Goal: Information Seeking & Learning: Check status

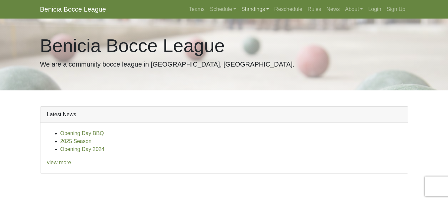
click at [251, 9] on link "Standings" at bounding box center [255, 9] width 33 height 13
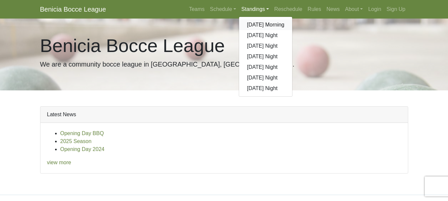
click at [252, 24] on link "[DATE] Morning" at bounding box center [265, 25] width 53 height 11
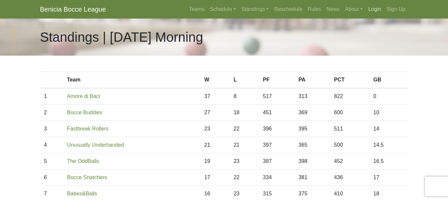
click at [374, 11] on link "Login" at bounding box center [375, 9] width 18 height 13
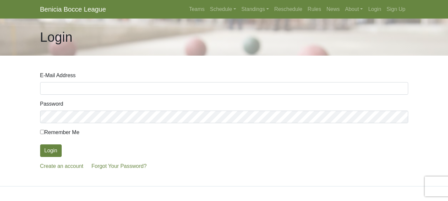
type input "mpdanz@yahoo.com"
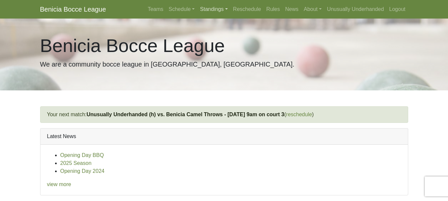
click at [210, 7] on link "Standings" at bounding box center [213, 9] width 33 height 13
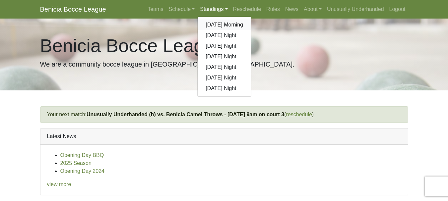
click at [212, 24] on link "[DATE] Morning" at bounding box center [224, 25] width 53 height 11
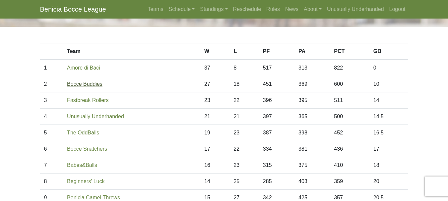
scroll to position [30, 0]
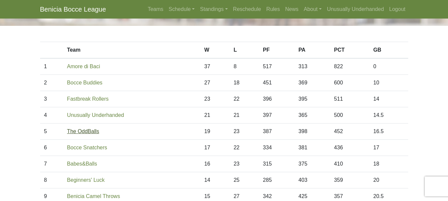
click at [80, 131] on link "The OddBalls" at bounding box center [83, 132] width 32 height 6
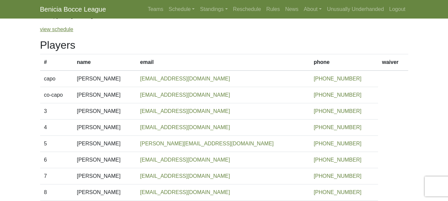
scroll to position [60, 0]
click at [66, 31] on link "view schedule" at bounding box center [57, 29] width 34 height 6
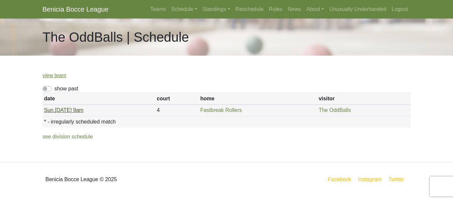
click at [60, 110] on link "[DATE] 9am" at bounding box center [63, 111] width 39 height 6
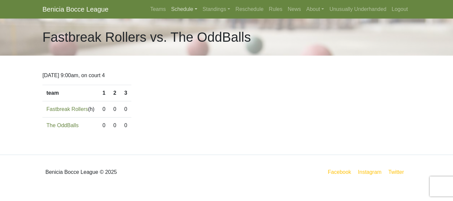
click at [182, 10] on link "Schedule" at bounding box center [185, 9] width 32 height 13
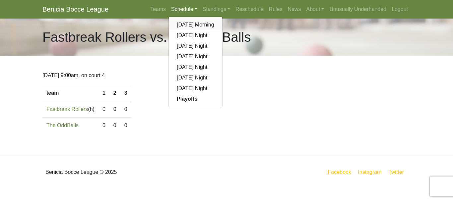
click at [186, 26] on link "[DATE] Morning" at bounding box center [195, 25] width 53 height 11
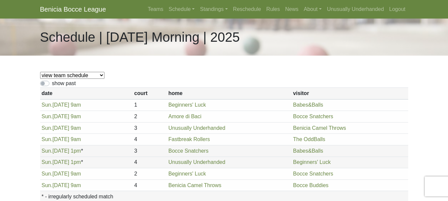
scroll to position [25, 0]
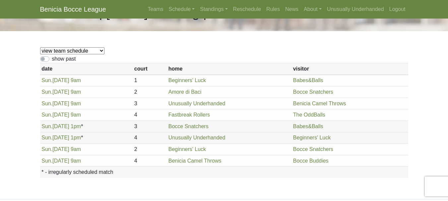
click at [64, 50] on select "view team schedule Bocce Buddies Amore di Baci Benicia Camel Throws Fastbreak R…" at bounding box center [72, 50] width 64 height 7
select select "1899"
click at [40, 47] on select "view team schedule Bocce Buddies Amore di Baci Benicia Camel Throws Fastbreak R…" at bounding box center [72, 50] width 64 height 7
